Goal: Task Accomplishment & Management: Complete application form

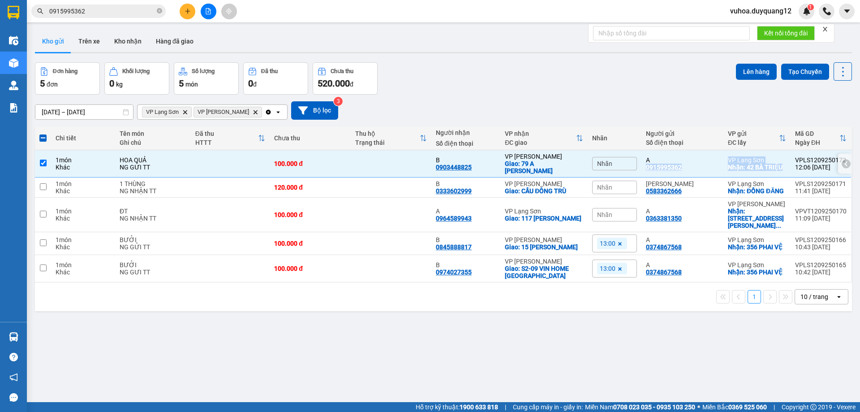
click at [43, 162] on input "checkbox" at bounding box center [43, 163] width 7 height 7
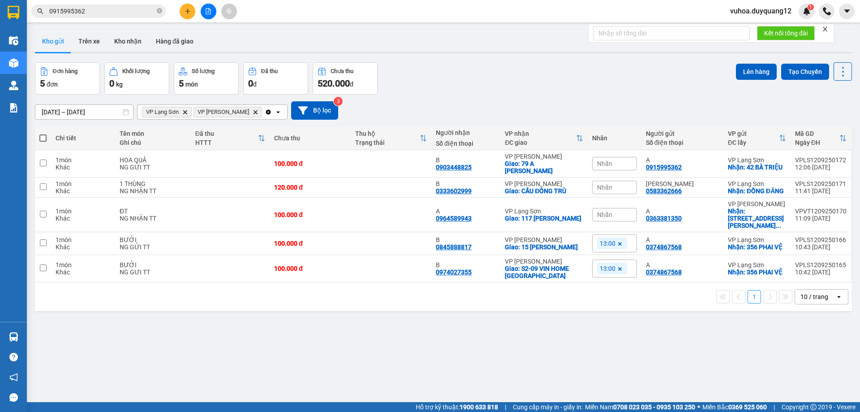
click at [472, 342] on div "ver 1.8.143 Kho gửi Trên xe Kho nhận Hàng đã giao Đơn hàng 5 đơn Khối lượng 0 k…" at bounding box center [443, 233] width 824 height 412
click at [545, 89] on div "Đơn hàng 5 đơn Khối lượng 0 kg Số lượng 5 món Đã thu 0 đ Chưa thu 520.000 đ Lên…" at bounding box center [443, 78] width 817 height 32
click at [43, 162] on input "checkbox" at bounding box center [43, 163] width 7 height 7
checkbox input "true"
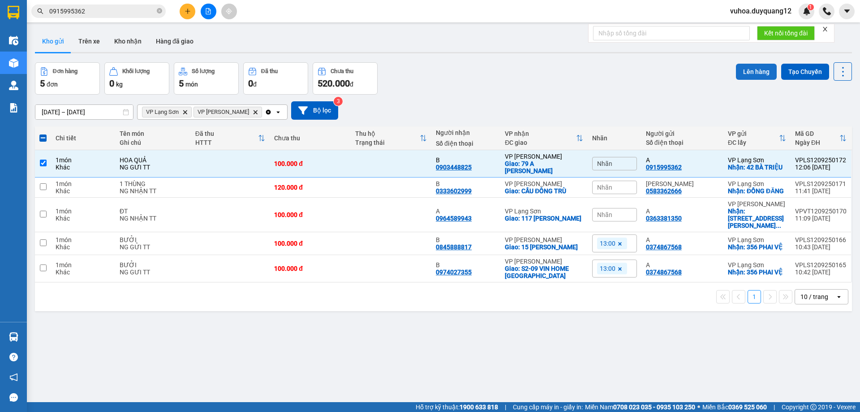
click at [751, 69] on button "Lên hàng" at bounding box center [756, 72] width 41 height 16
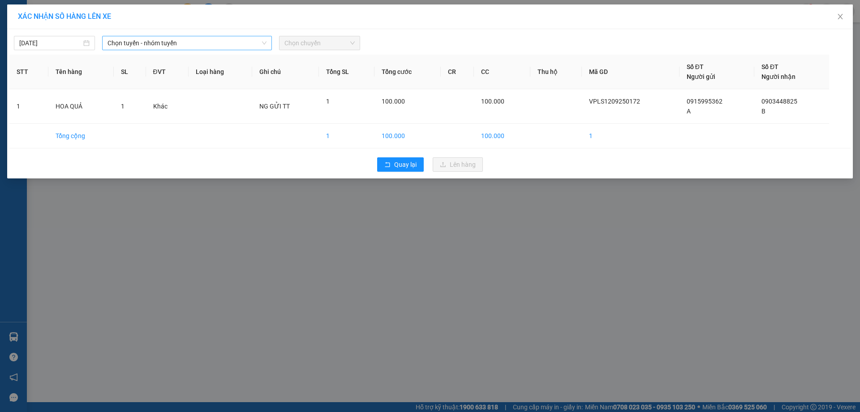
click at [205, 43] on span "Chọn tuyến - nhóm tuyến" at bounding box center [187, 42] width 159 height 13
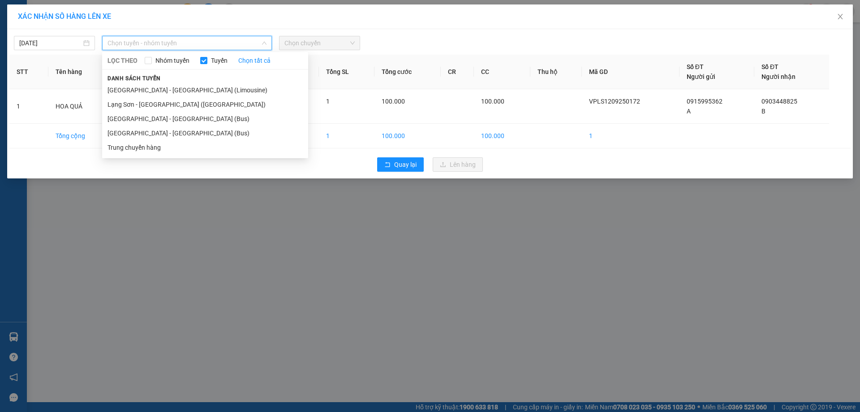
drag, startPoint x: 163, startPoint y: 104, endPoint x: 262, endPoint y: 82, distance: 101.4
click at [163, 104] on li "Lạng Sơn - [GEOGRAPHIC_DATA] ([GEOGRAPHIC_DATA])" at bounding box center [205, 104] width 206 height 14
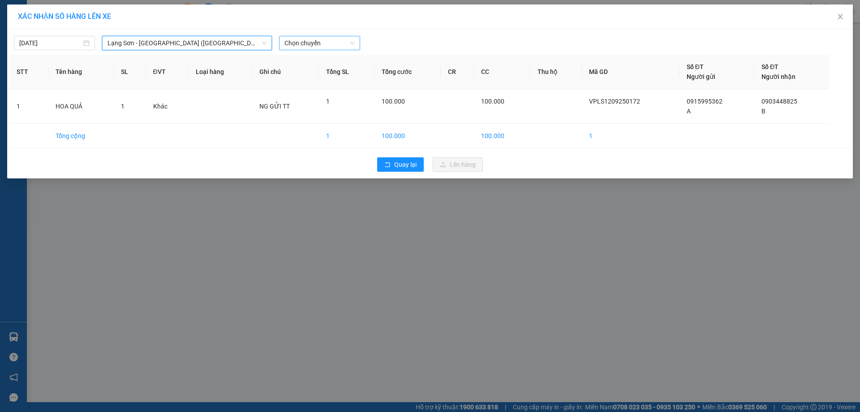
click at [314, 47] on span "Chọn chuyến" at bounding box center [320, 42] width 70 height 13
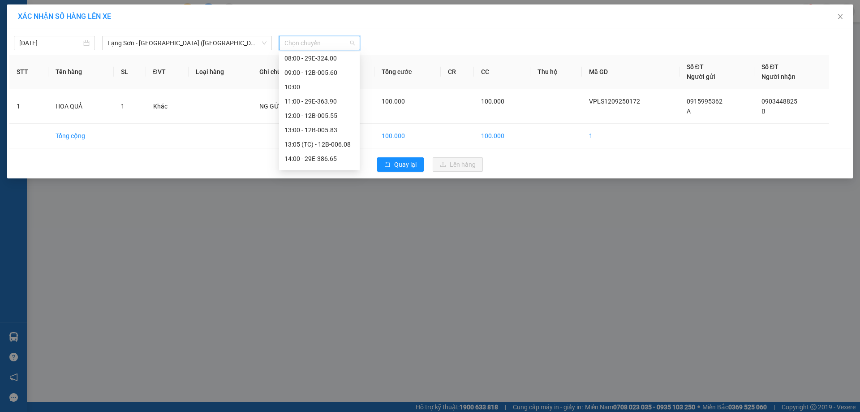
scroll to position [106, 0]
click at [328, 125] on div "13:05 (TC) - 12B-006.08" at bounding box center [320, 127] width 70 height 10
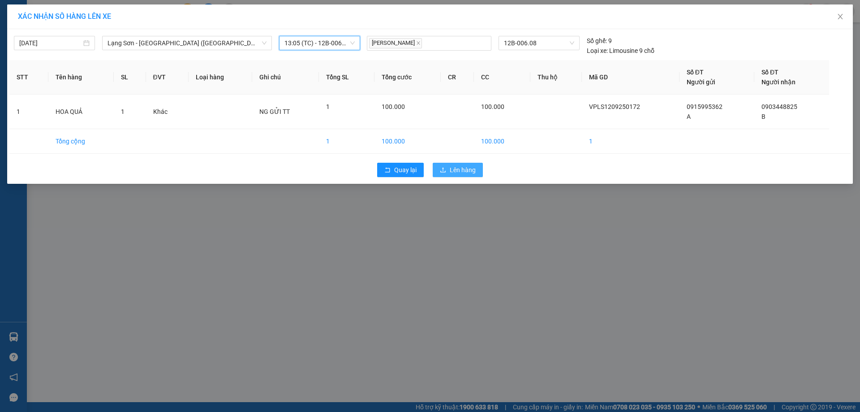
click at [472, 168] on span "Lên hàng" at bounding box center [463, 170] width 26 height 10
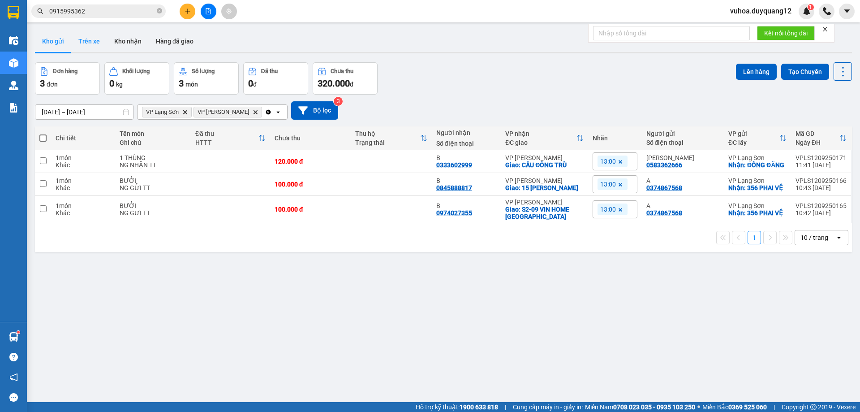
click at [97, 43] on button "Trên xe" at bounding box center [89, 41] width 36 height 22
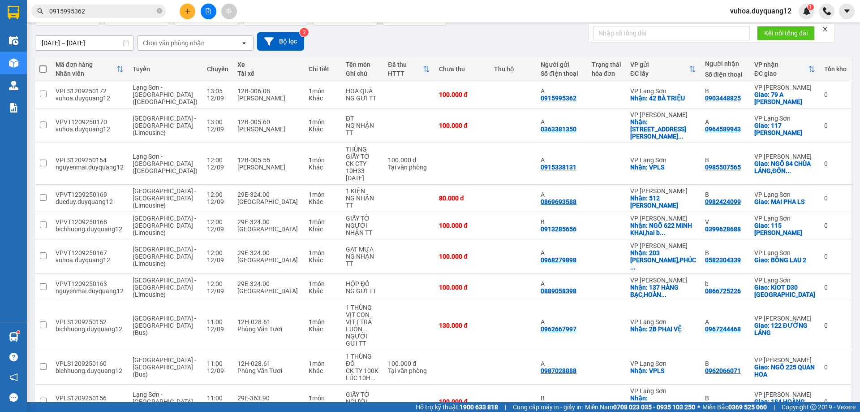
scroll to position [80, 0]
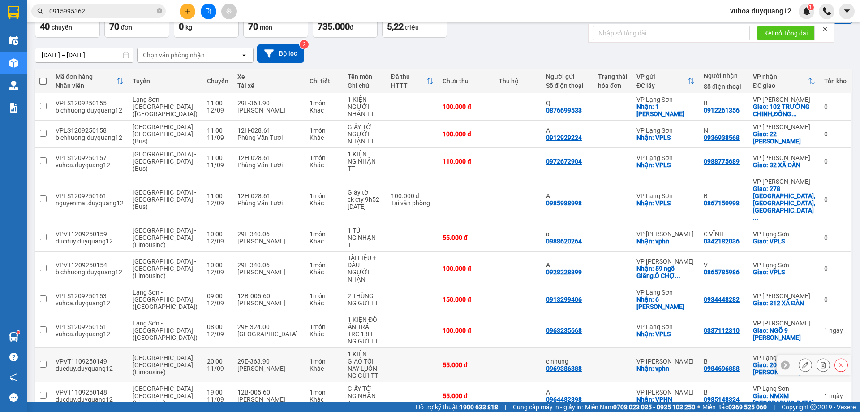
scroll to position [58, 0]
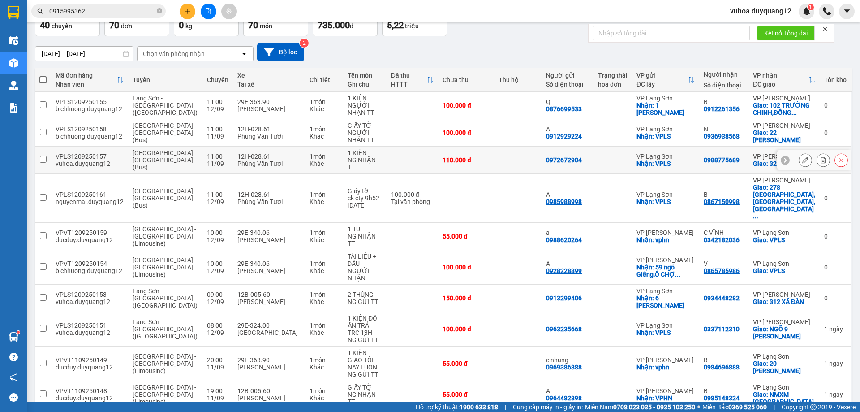
drag, startPoint x: 44, startPoint y: 156, endPoint x: 59, endPoint y: 161, distance: 15.6
click at [44, 157] on input "checkbox" at bounding box center [43, 159] width 7 height 7
checkbox input "true"
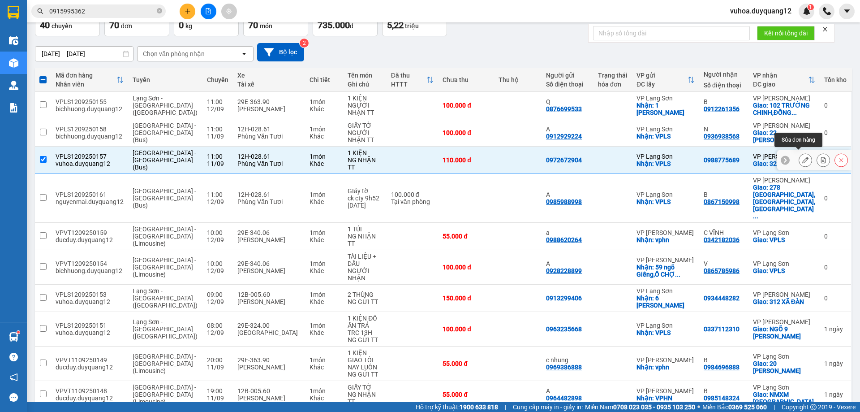
click at [799, 160] on button at bounding box center [805, 160] width 13 height 16
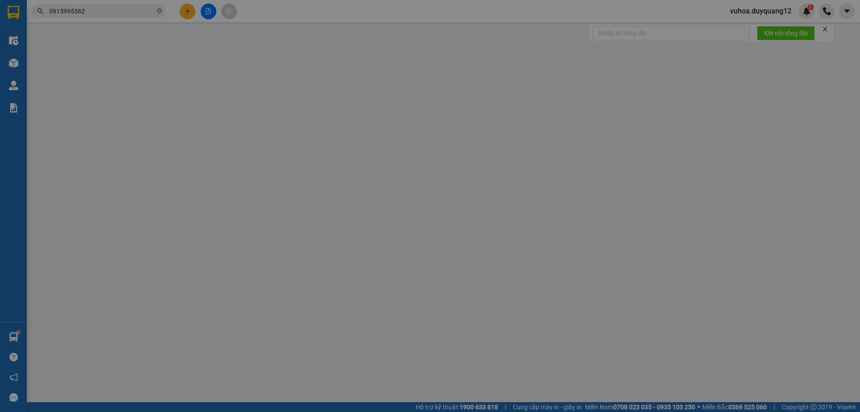
type input "0972672904"
checkbox input "true"
type input "VPLS"
type input "0988775689"
checkbox input "true"
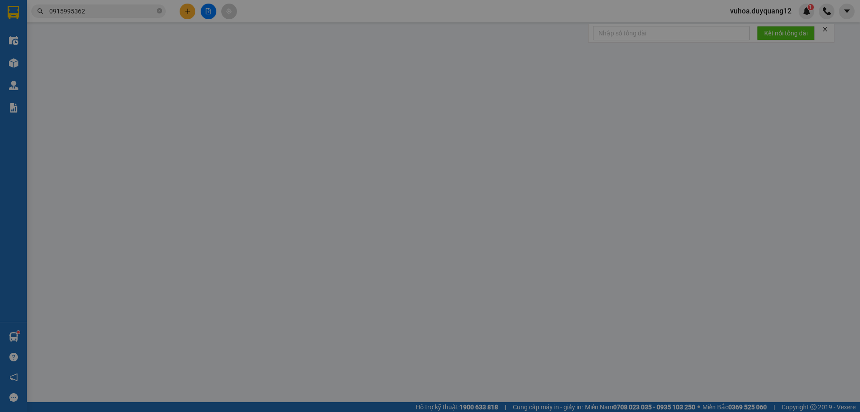
type input "32 XÃ ĐÀN"
type input "110.000"
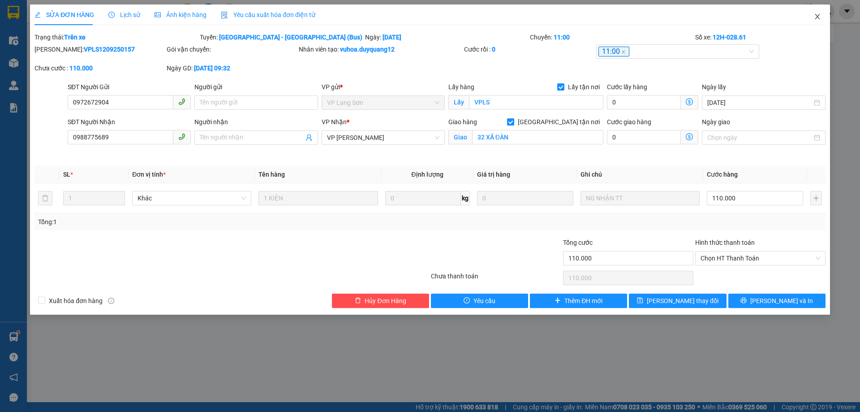
click at [819, 19] on icon "close" at bounding box center [817, 16] width 5 height 5
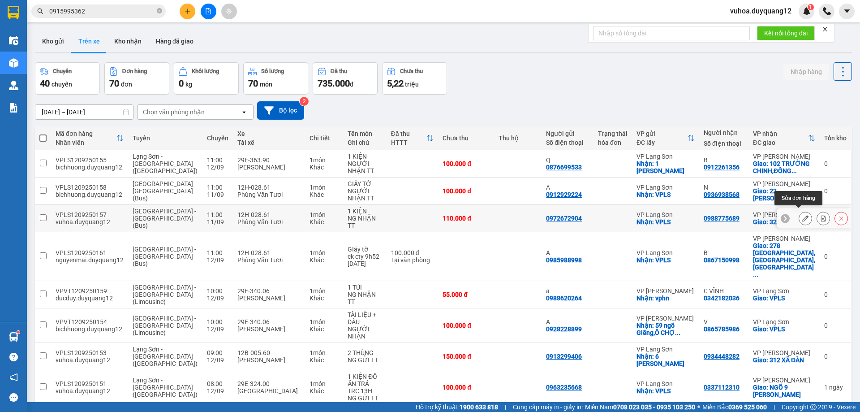
click at [802, 215] on icon at bounding box center [805, 218] width 6 height 6
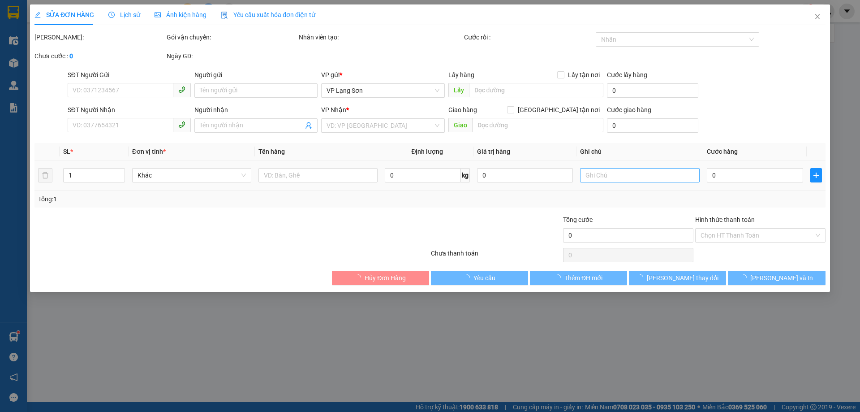
type input "0972672904"
checkbox input "true"
type input "VPLS"
type input "0988775689"
checkbox input "true"
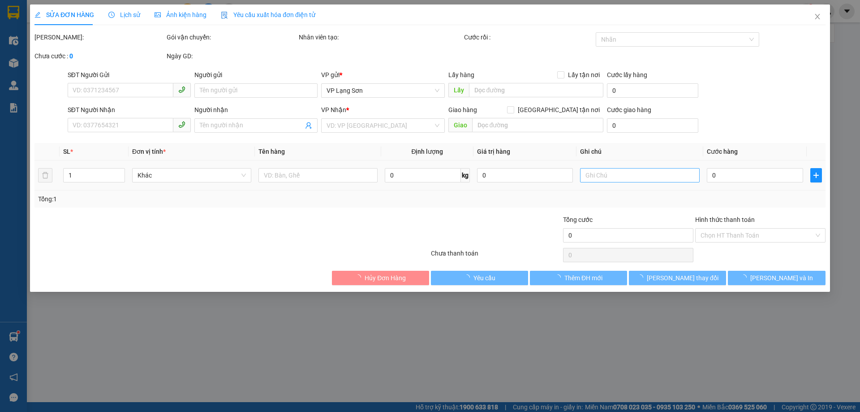
type input "32 XÃ ĐÀN"
type input "110.000"
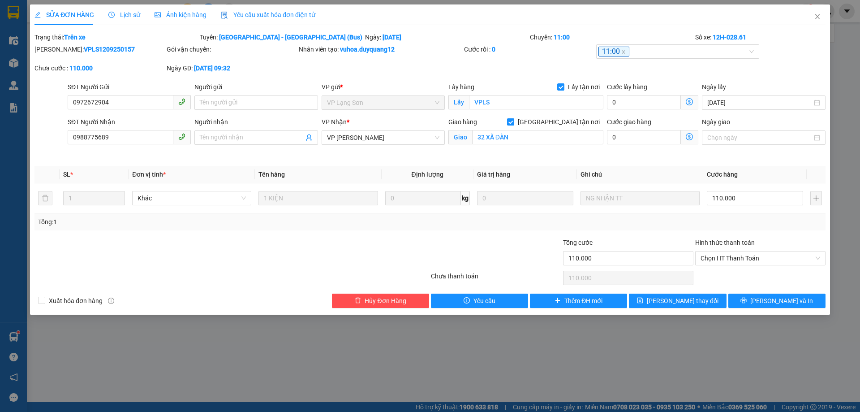
click at [136, 18] on span "Lịch sử" at bounding box center [124, 14] width 32 height 7
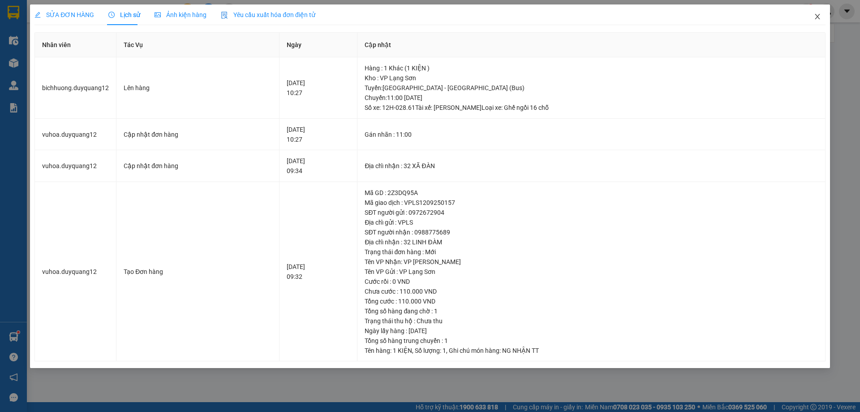
click at [819, 17] on icon "close" at bounding box center [817, 16] width 7 height 7
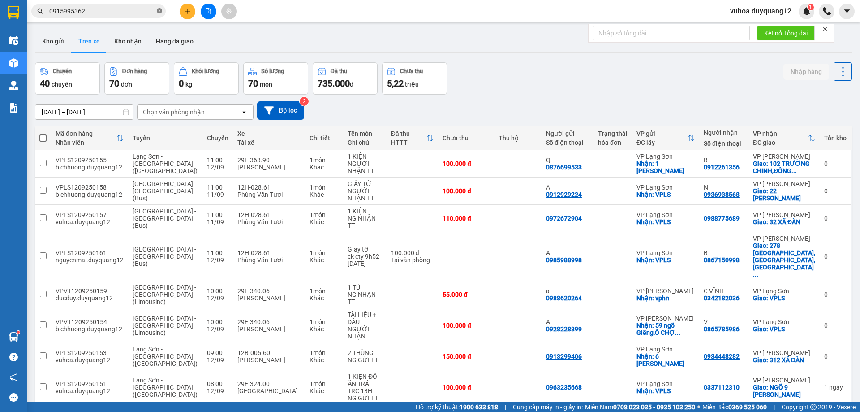
click at [160, 10] on icon "close-circle" at bounding box center [159, 10] width 5 height 5
